Goal: Use online tool/utility: Utilize a website feature to perform a specific function

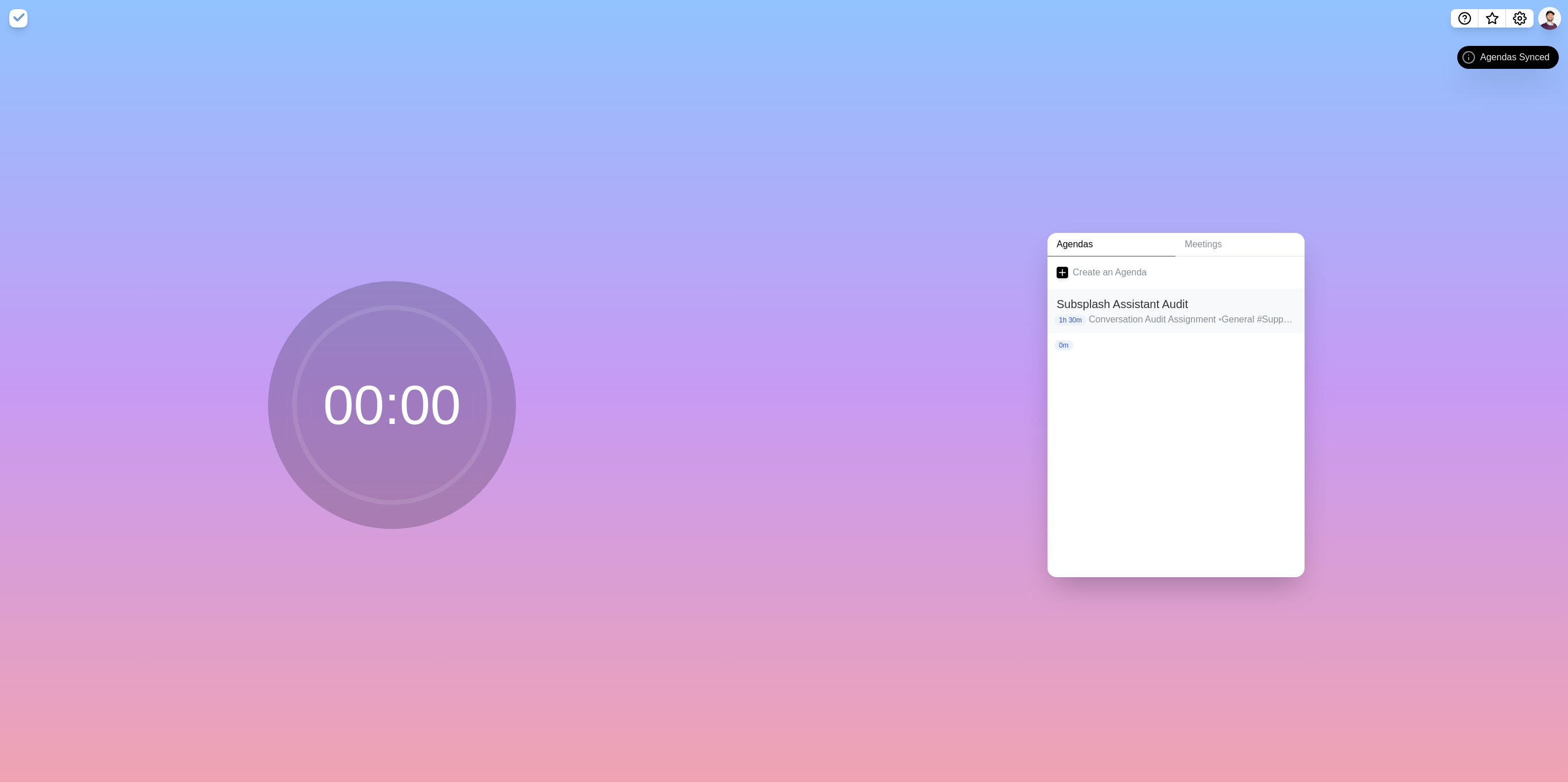
click at [1119, 299] on h2 "Subsplash Assistant Audit" at bounding box center [1176, 304] width 239 height 17
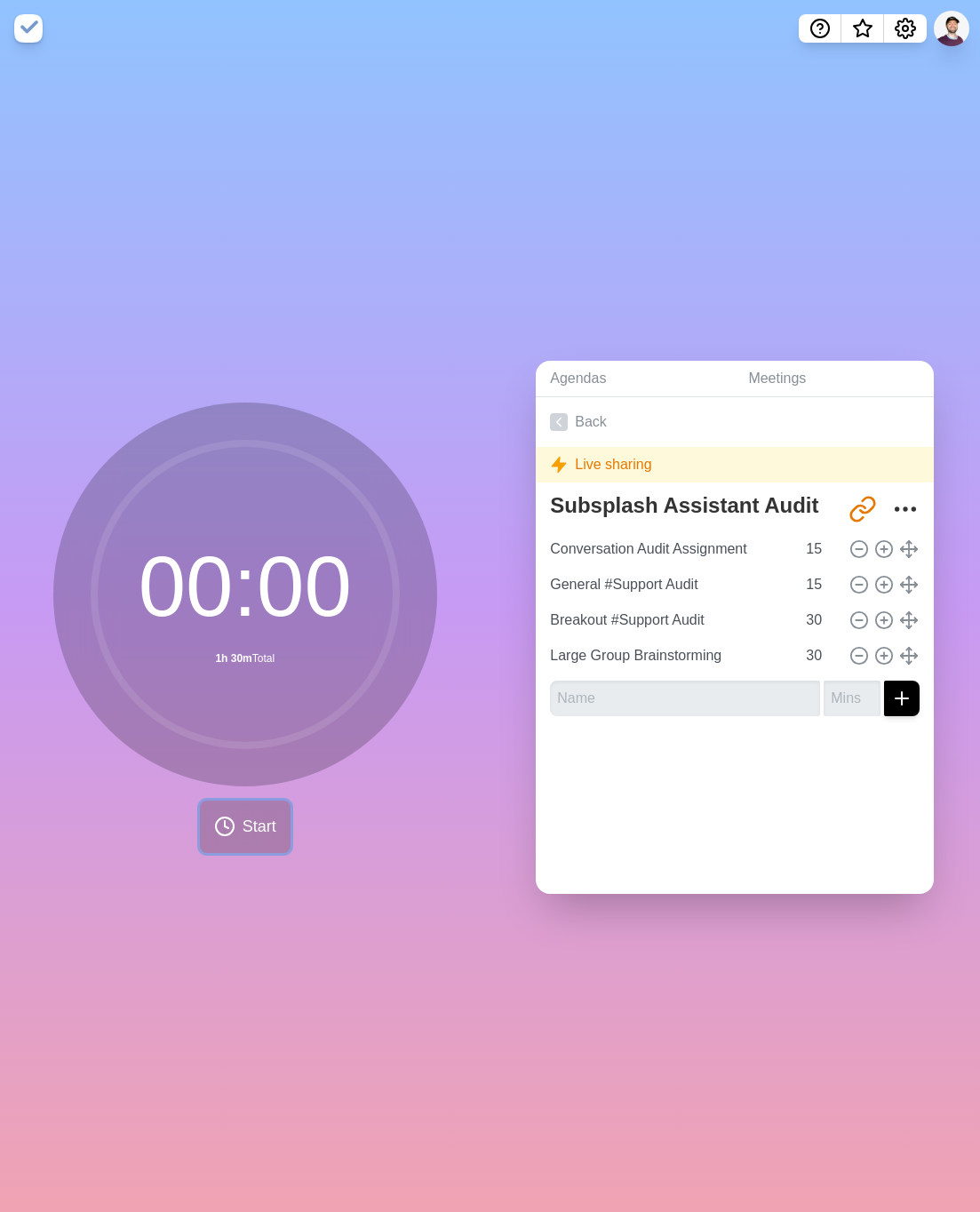
click at [233, 813] on button "Start" at bounding box center [245, 827] width 90 height 53
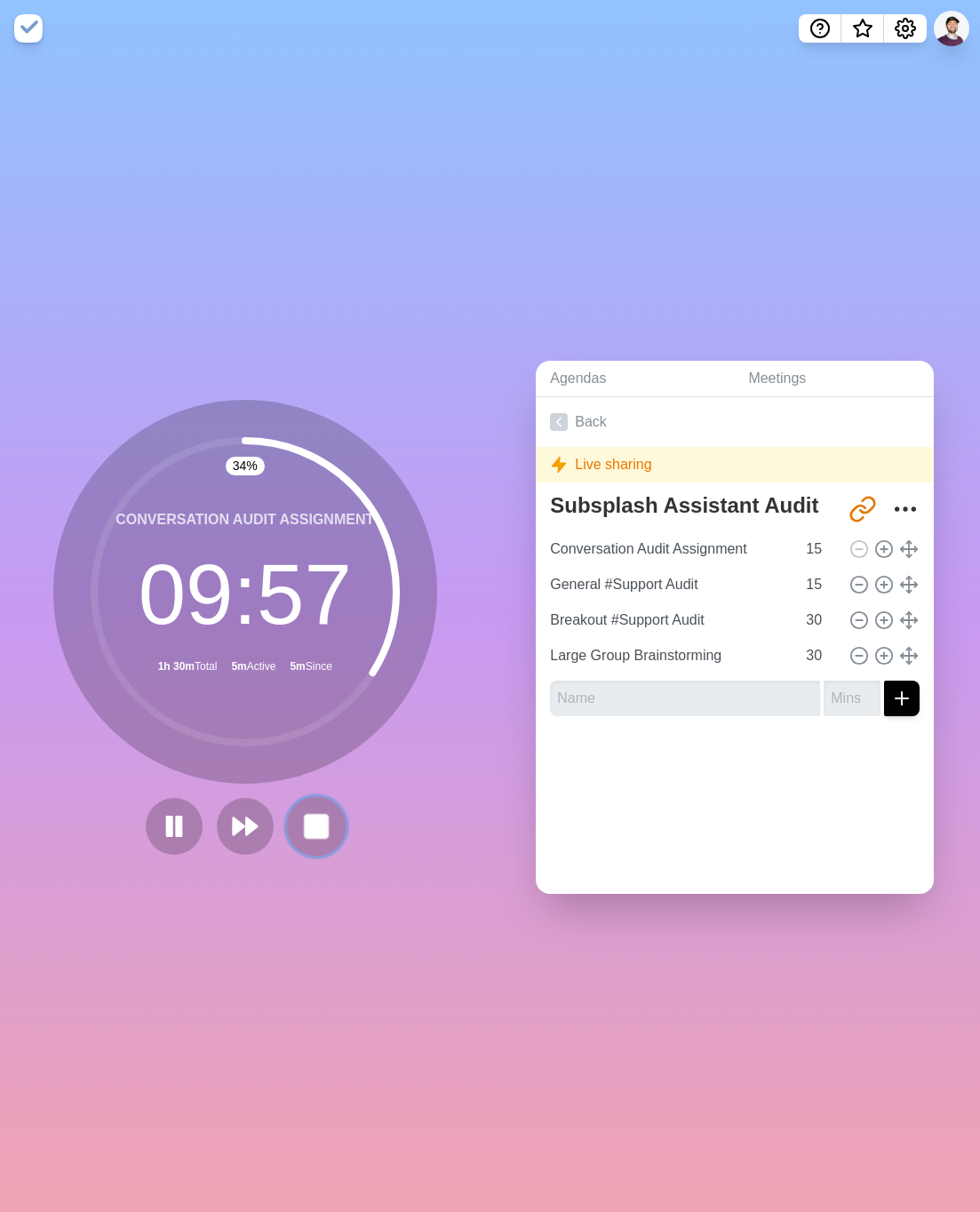
click at [305, 817] on rect at bounding box center [316, 827] width 23 height 23
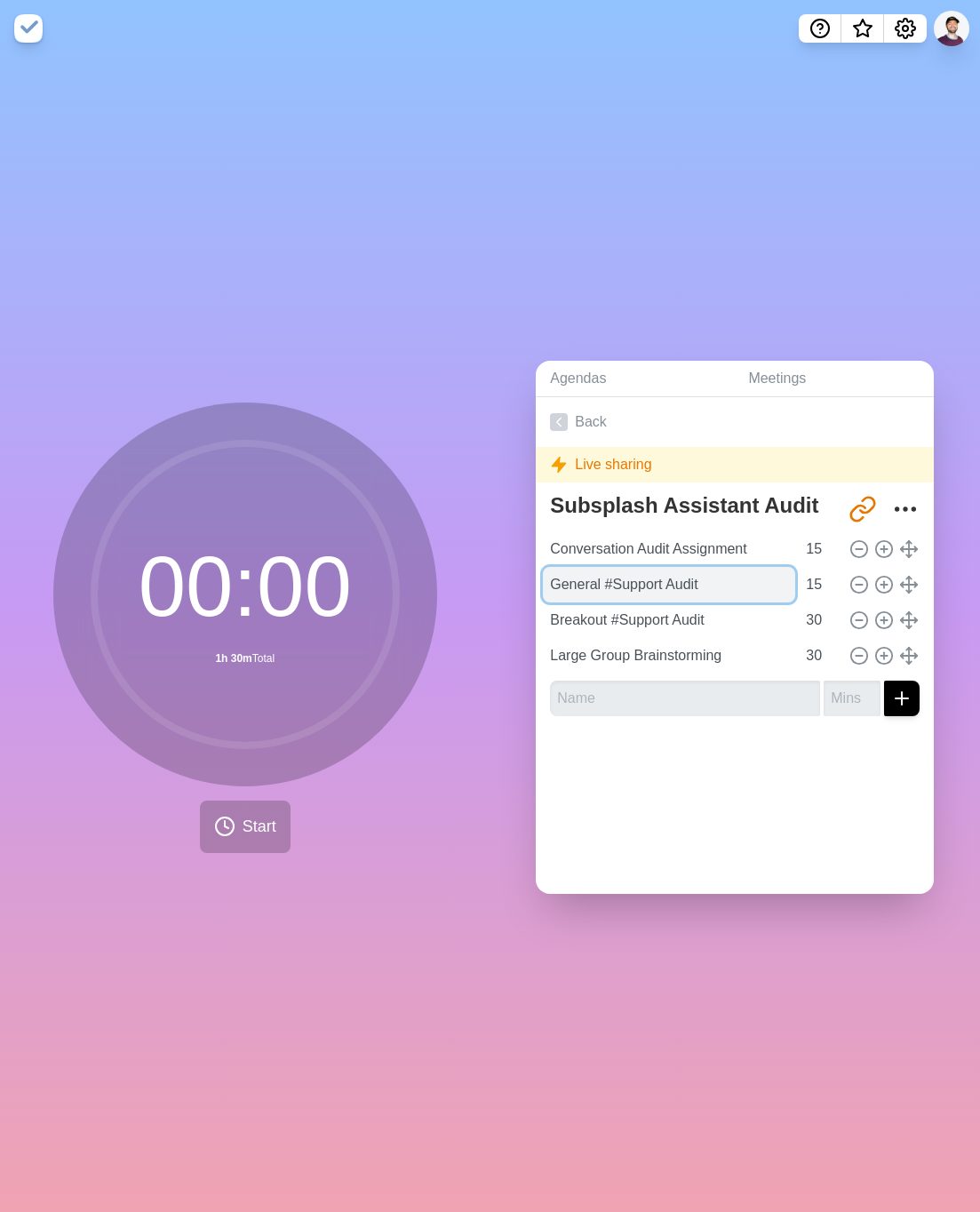
click at [735, 578] on input "General #Support Audit" at bounding box center [669, 585] width 253 height 36
click at [848, 755] on div at bounding box center [735, 765] width 398 height 71
click at [652, 568] on input "General #Support Audit" at bounding box center [669, 585] width 253 height 36
click at [227, 817] on button "Start" at bounding box center [245, 827] width 90 height 53
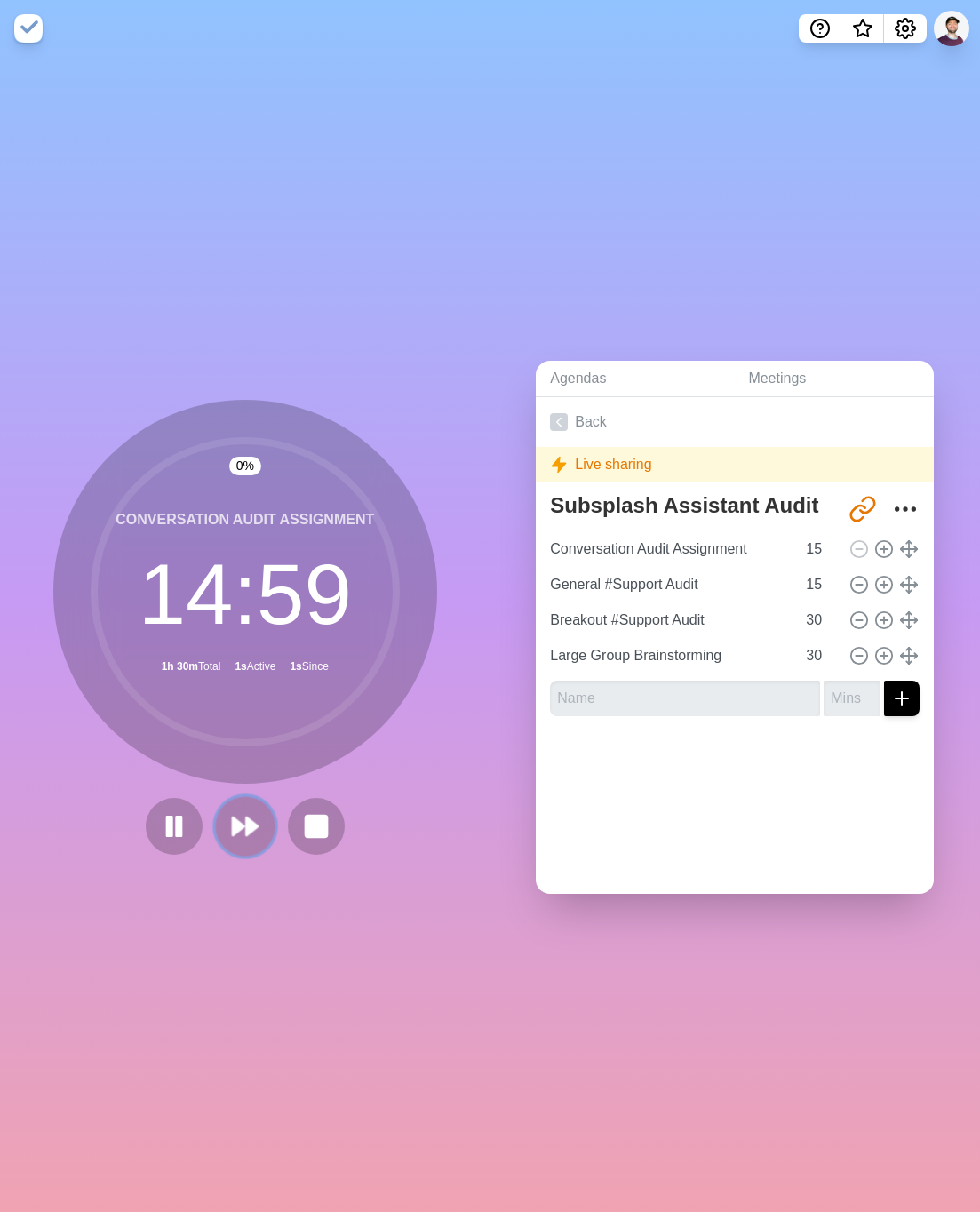
click at [246, 823] on polygon at bounding box center [252, 826] width 11 height 18
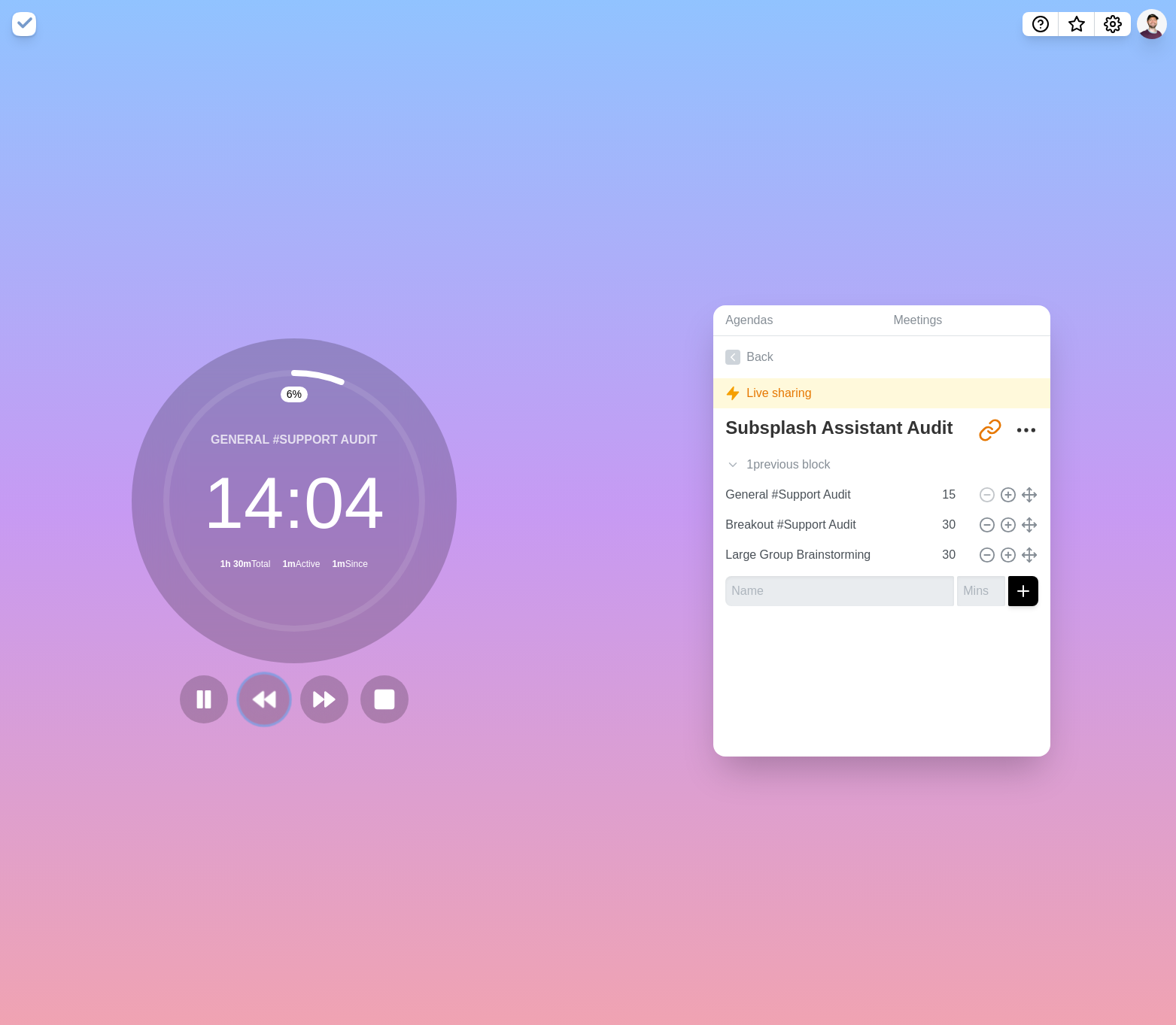
click at [239, 702] on button at bounding box center [263, 699] width 50 height 50
click at [195, 704] on icon at bounding box center [203, 700] width 26 height 26
click at [312, 700] on icon at bounding box center [324, 700] width 26 height 26
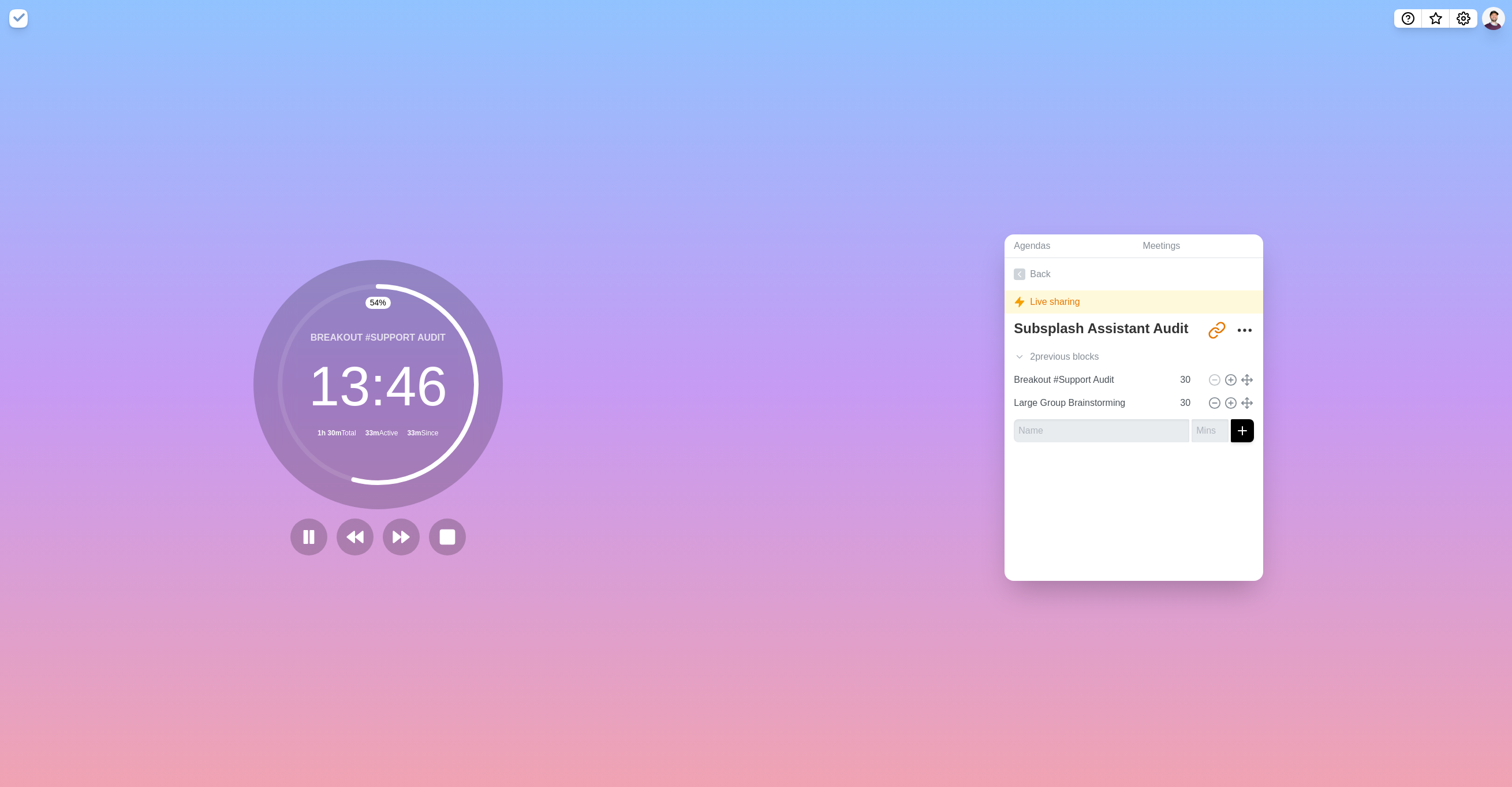
click at [1462, 8] on nav at bounding box center [756, 18] width 1512 height 37
click at [1462, 23] on icon "Settings" at bounding box center [1464, 18] width 13 height 13
click at [1443, 35] on div "Preferences" at bounding box center [1427, 44] width 100 height 23
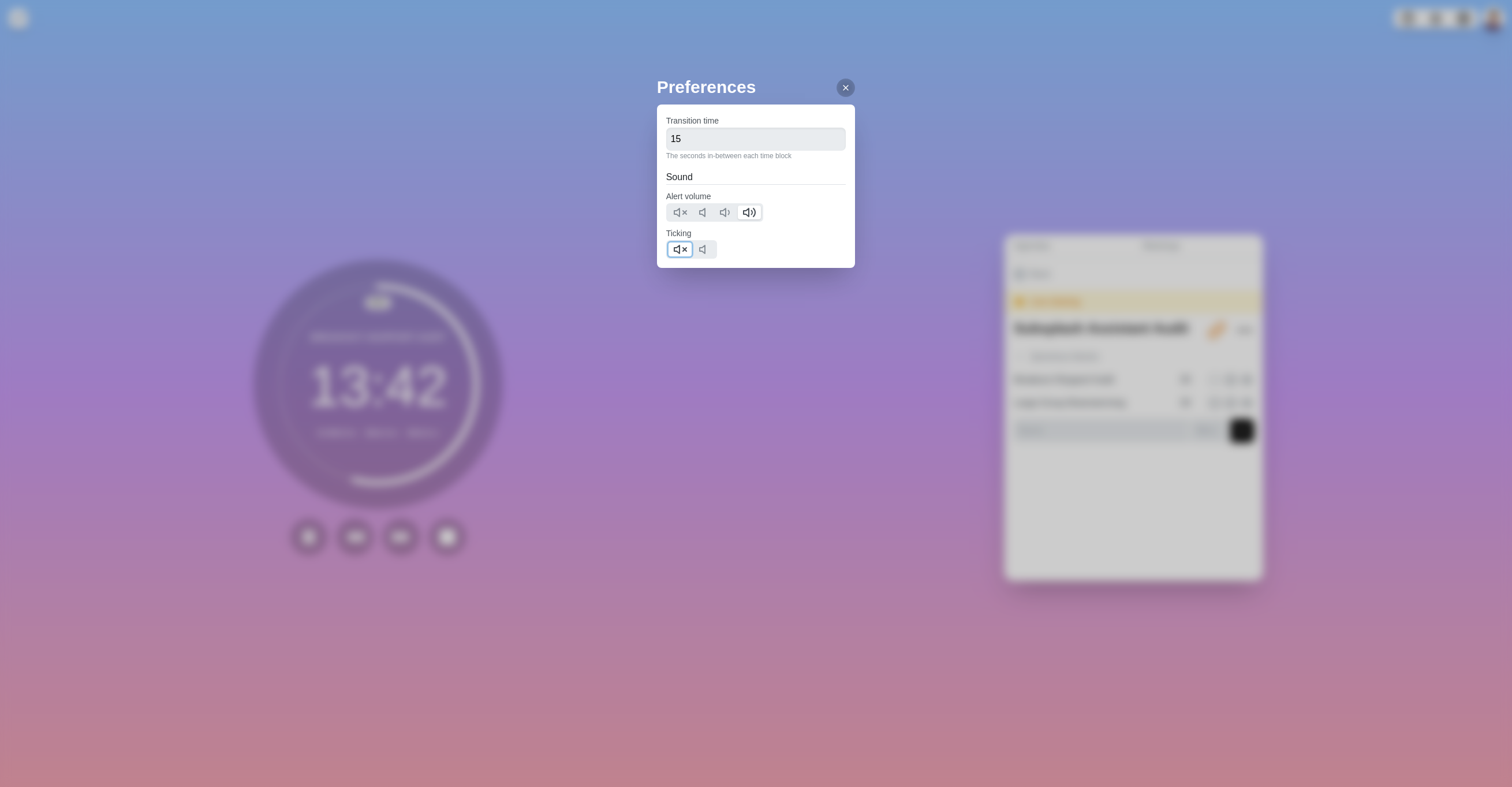
click at [685, 250] on icon at bounding box center [680, 249] width 14 height 14
click at [841, 83] on icon at bounding box center [846, 88] width 9 height 9
